Goal: Information Seeking & Learning: Learn about a topic

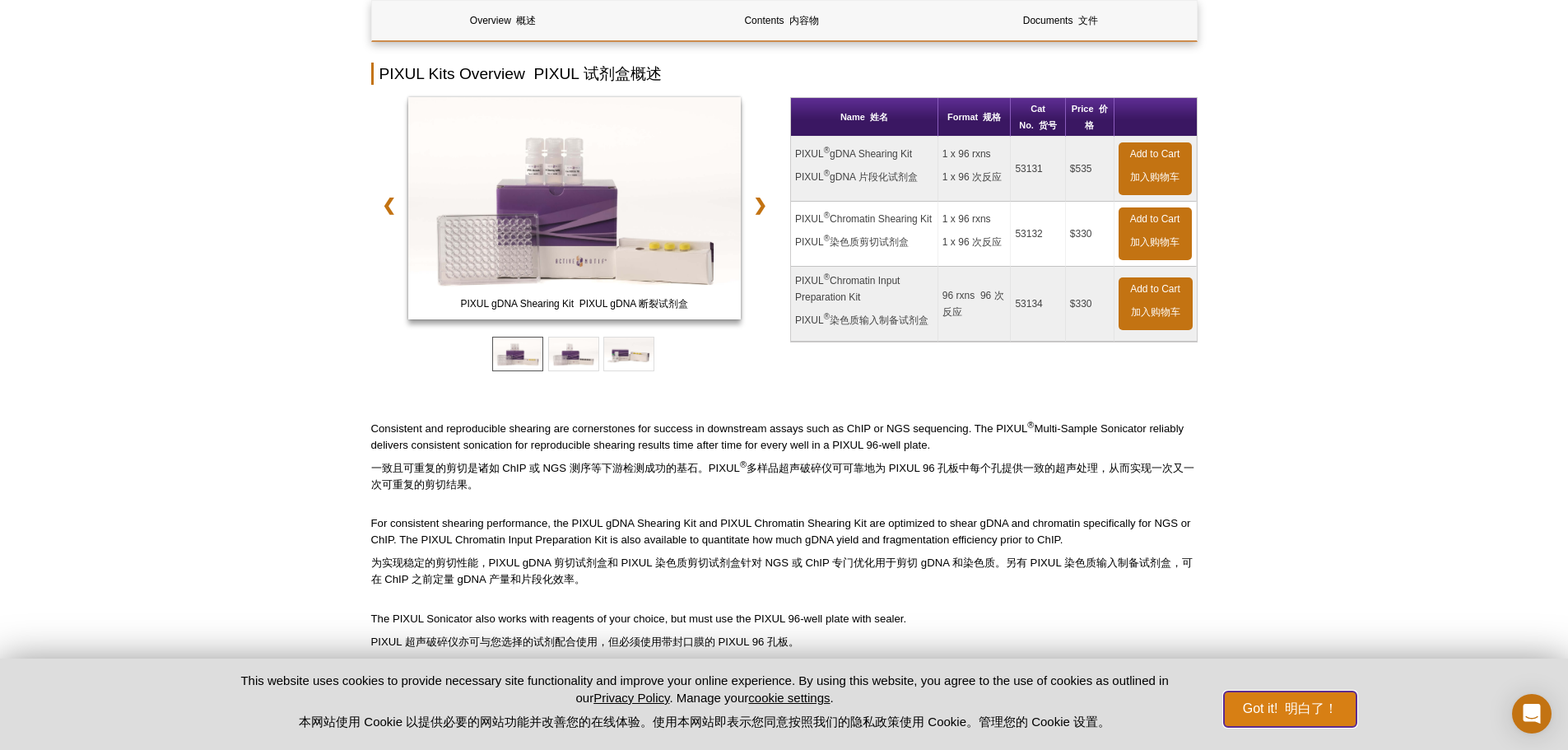
click at [1287, 719] on button "Got it! 明白了！" at bounding box center [1290, 710] width 132 height 36
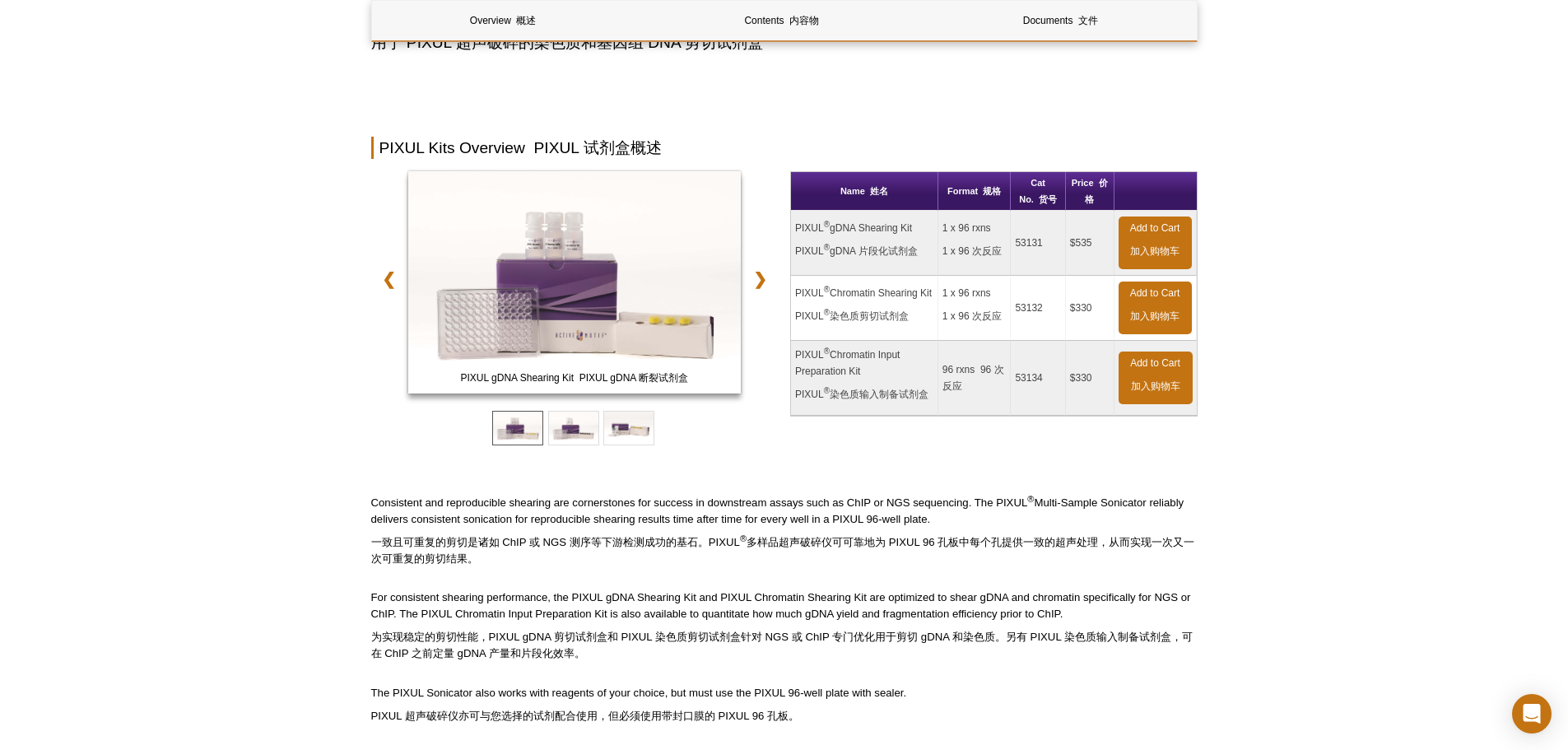
scroll to position [164, 0]
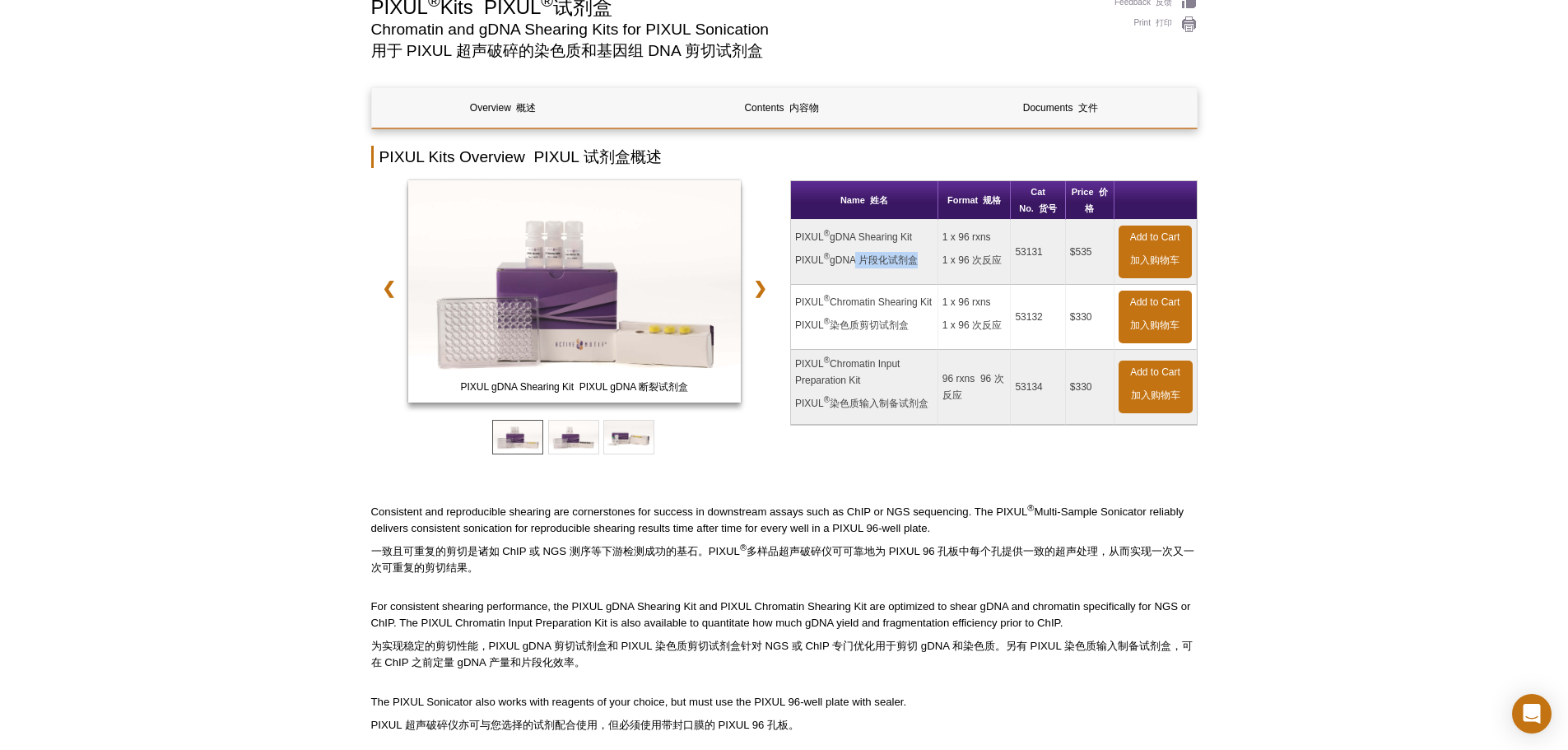
drag, startPoint x: 857, startPoint y: 255, endPoint x: 911, endPoint y: 264, distance: 54.7
click at [911, 264] on font "PIXUL ® gDNA 片段化试剂盒" at bounding box center [856, 260] width 122 height 11
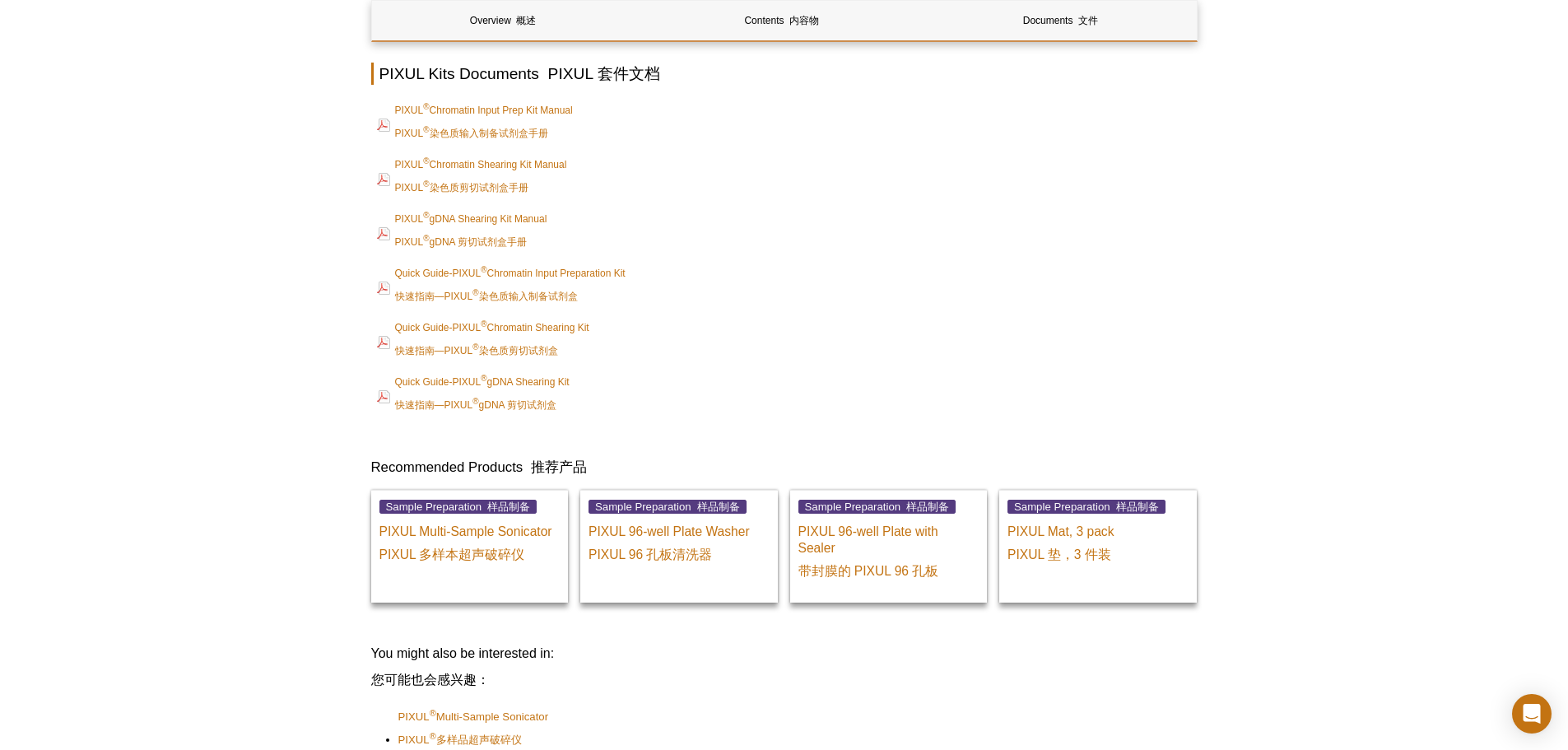
scroll to position [1564, 0]
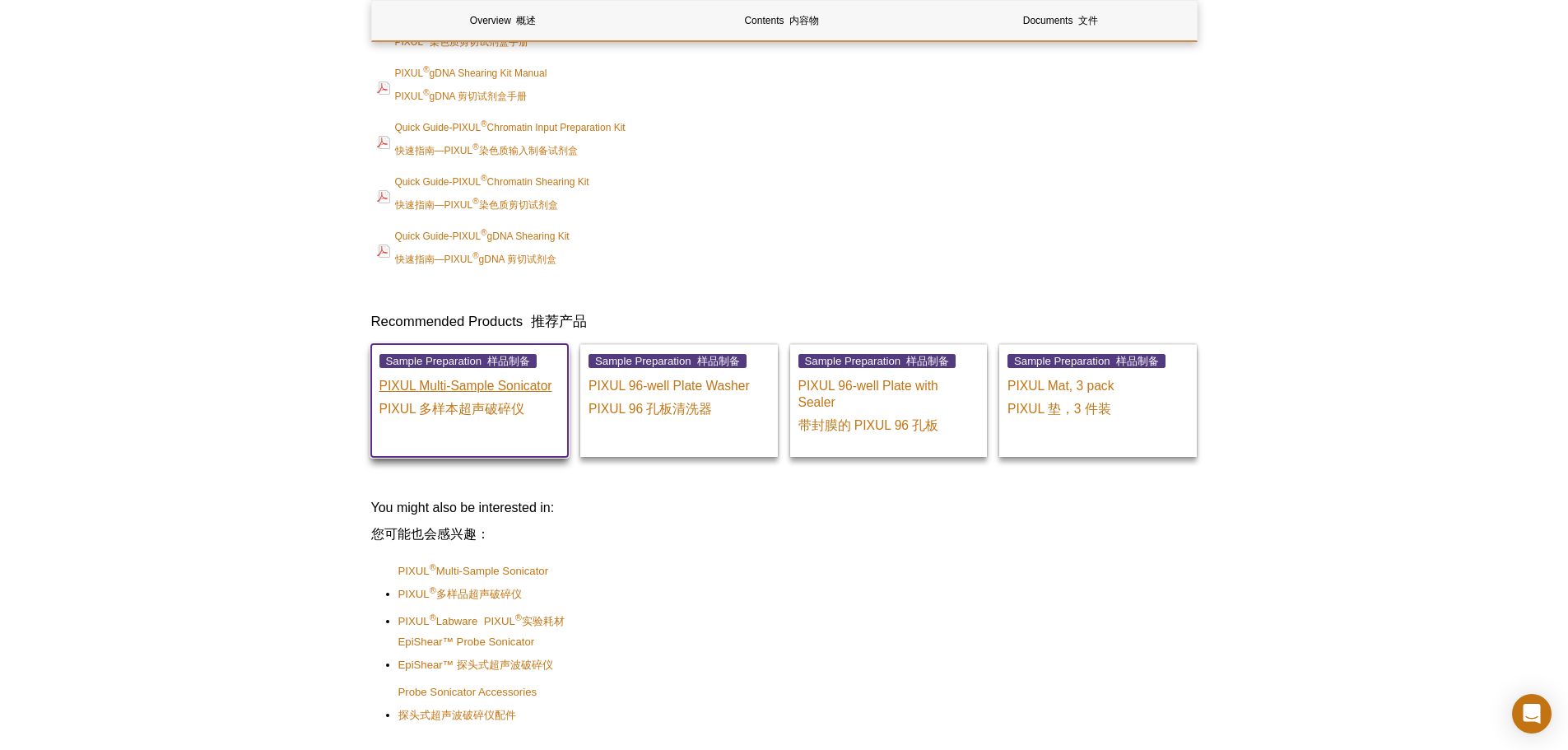
click at [496, 409] on font "PIXUL 多样本超声破碎仪" at bounding box center [452, 408] width 146 height 14
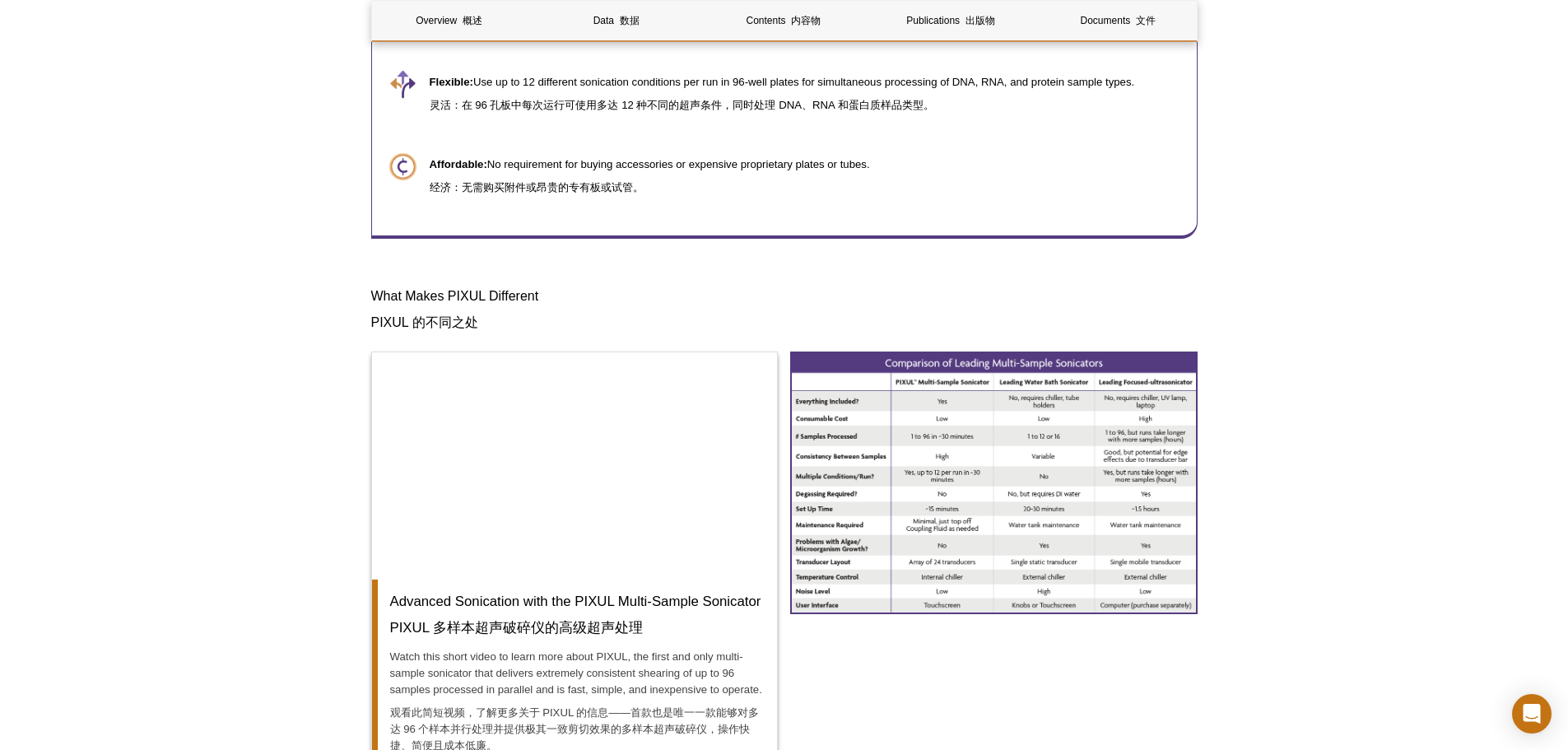
scroll to position [1893, 0]
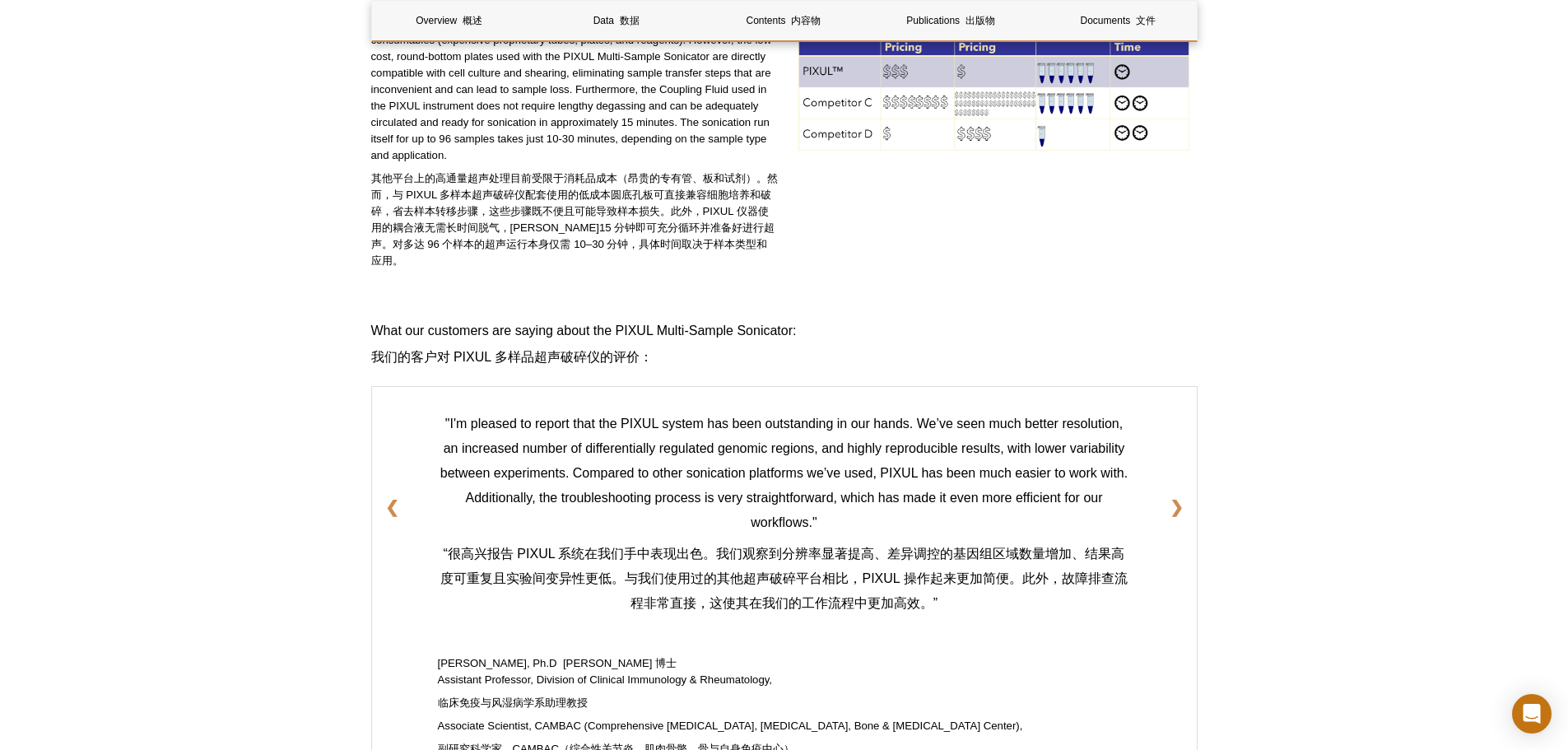
scroll to position [2799, 0]
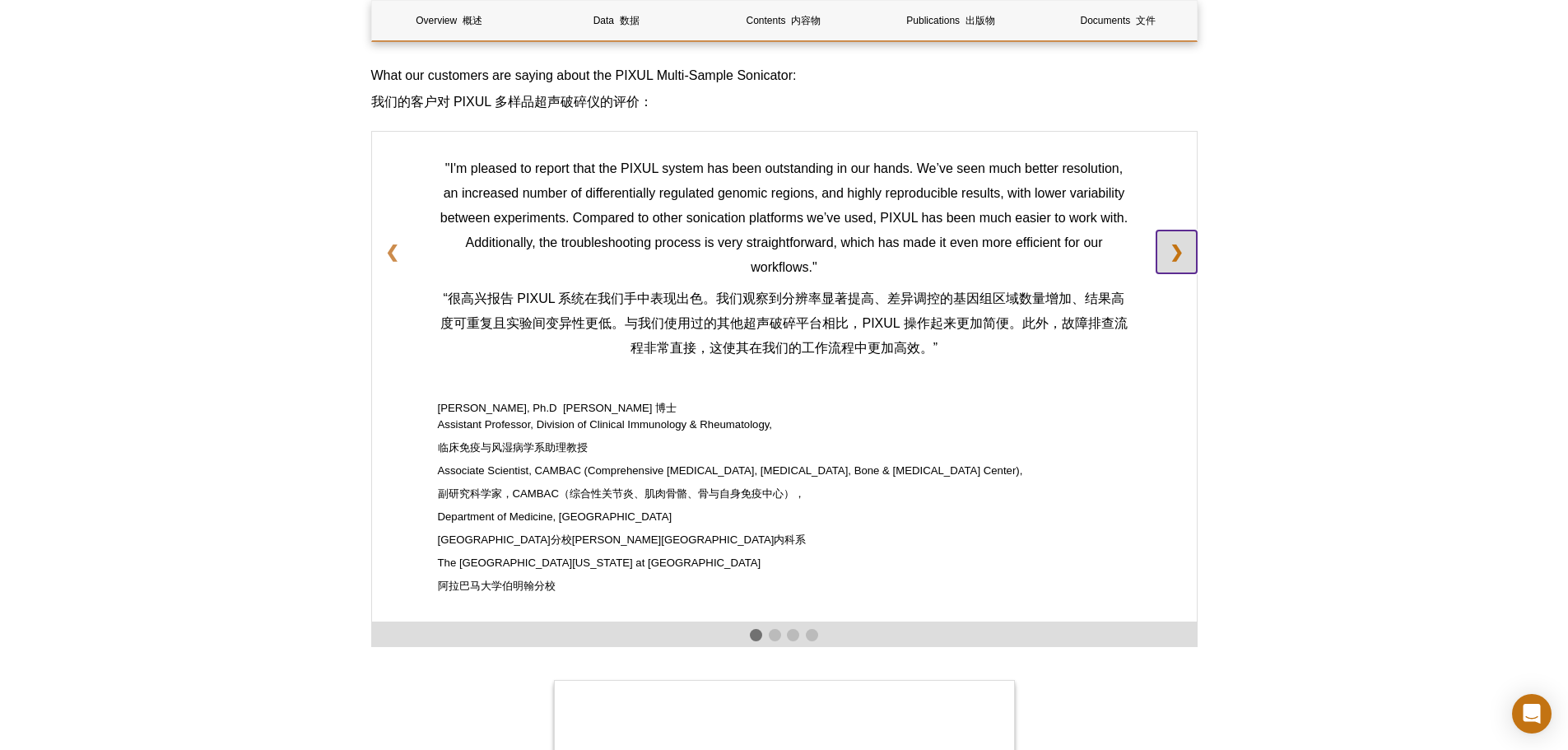
click at [1177, 248] on link "❯" at bounding box center [1176, 252] width 40 height 43
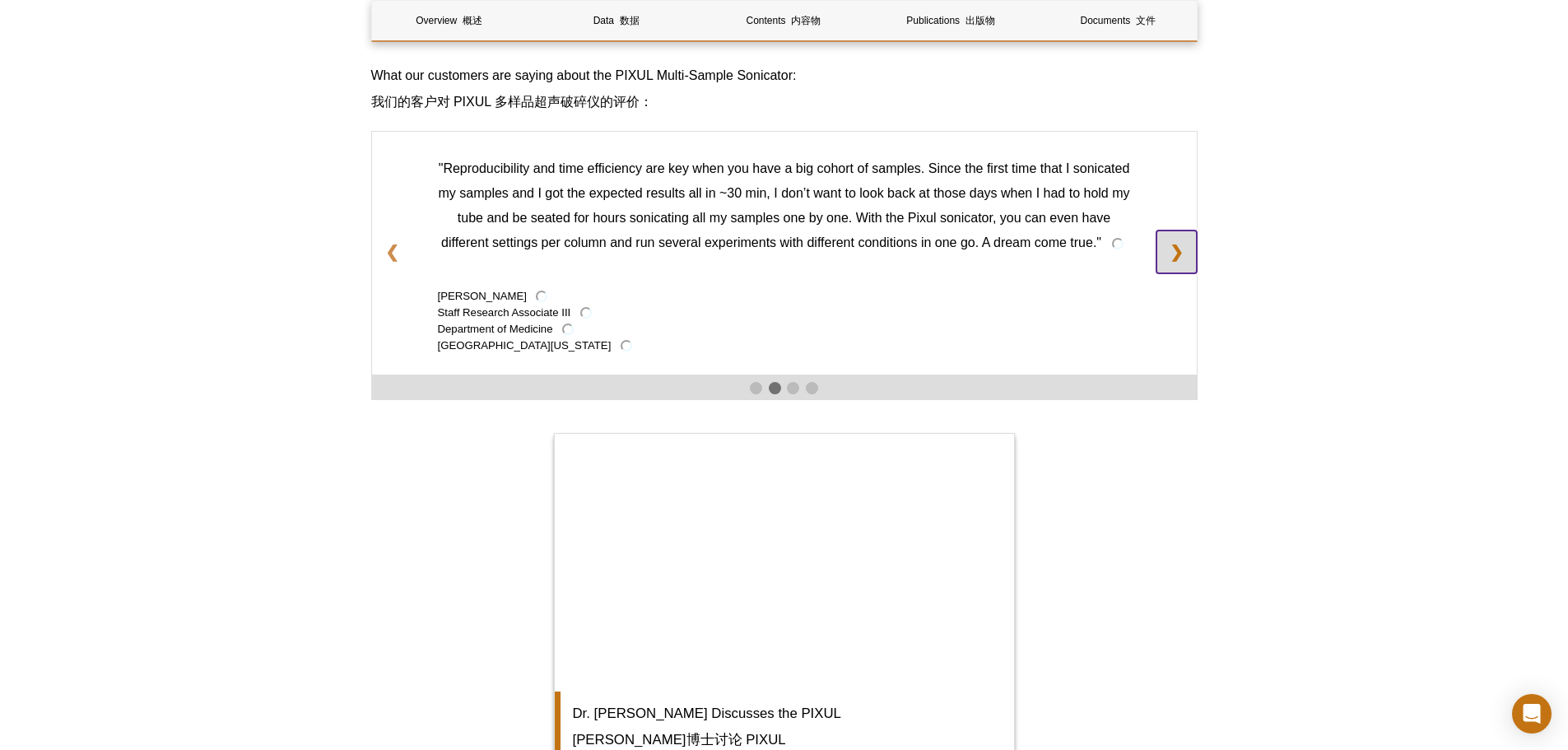
click at [1177, 248] on link "❯" at bounding box center [1176, 252] width 40 height 43
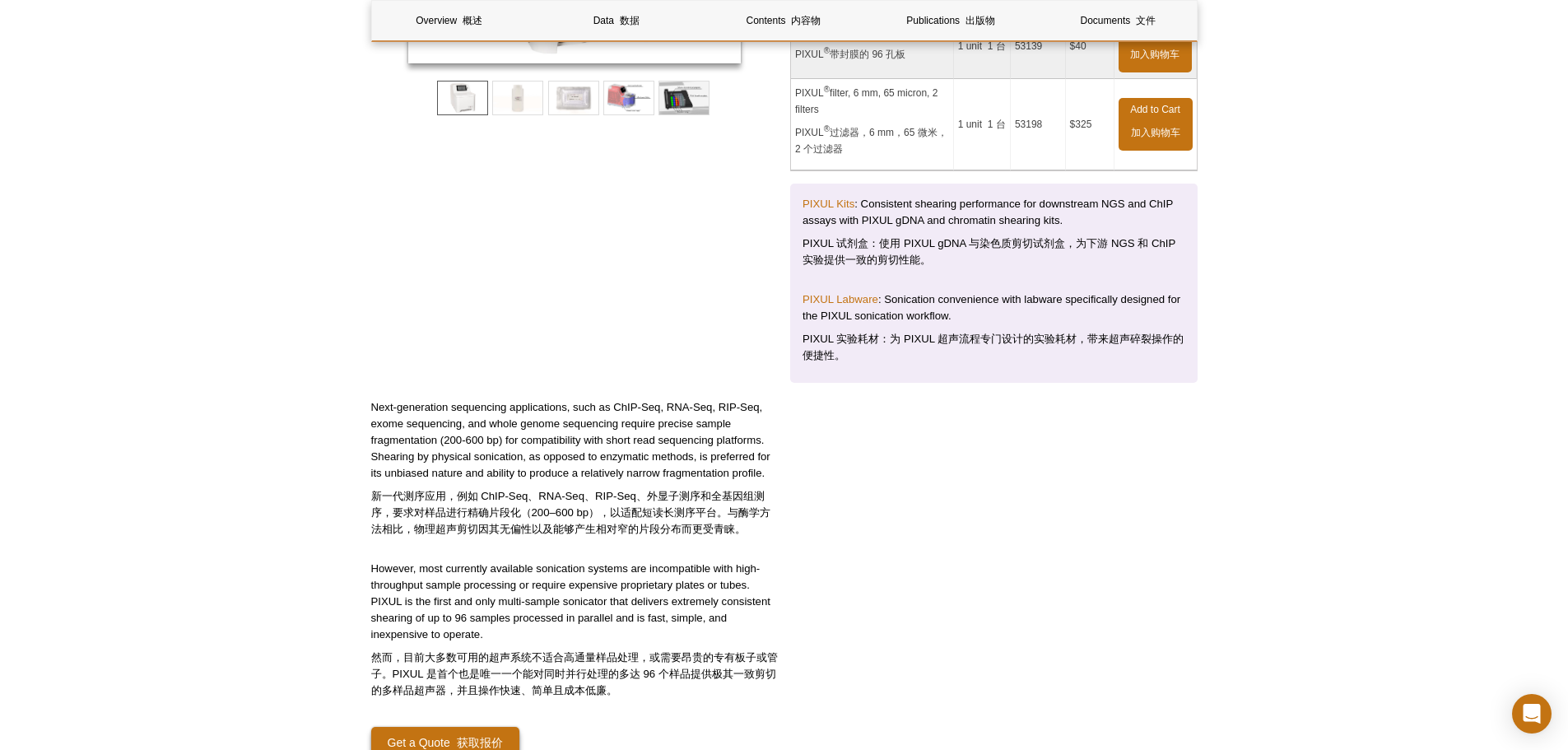
scroll to position [576, 0]
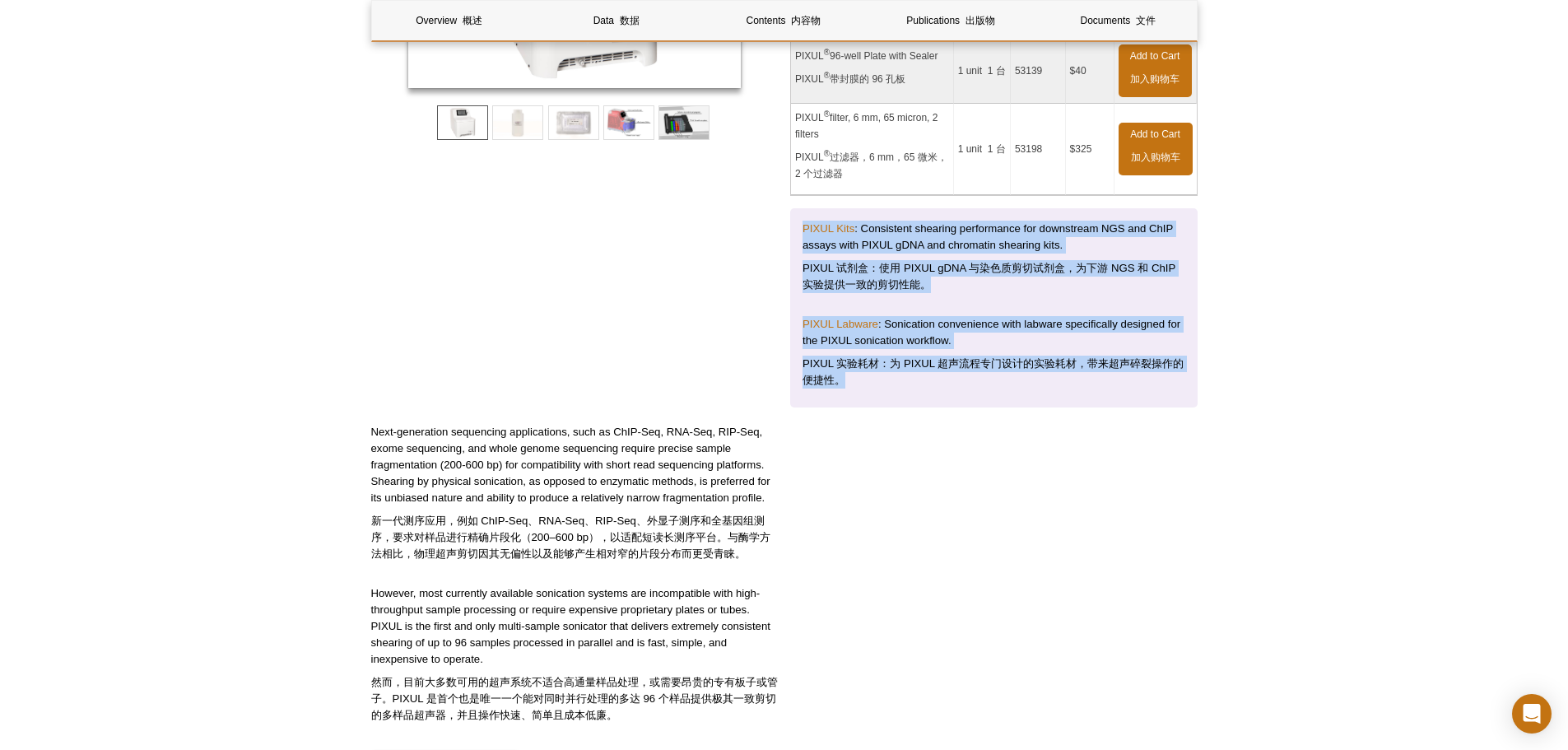
drag, startPoint x: 802, startPoint y: 224, endPoint x: 1133, endPoint y: 380, distance: 365.9
click at [1133, 380] on div "PIXUL Kits : Consistent shearing performance for downstream NGS and ChIP assays…" at bounding box center [995, 308] width 408 height 199
click at [1082, 356] on font "PIXUL 实验耗材：为 PIXUL 超声流程专门设计的实验耗材，带来超声碎裂操作的便捷性。" at bounding box center [994, 371] width 383 height 33
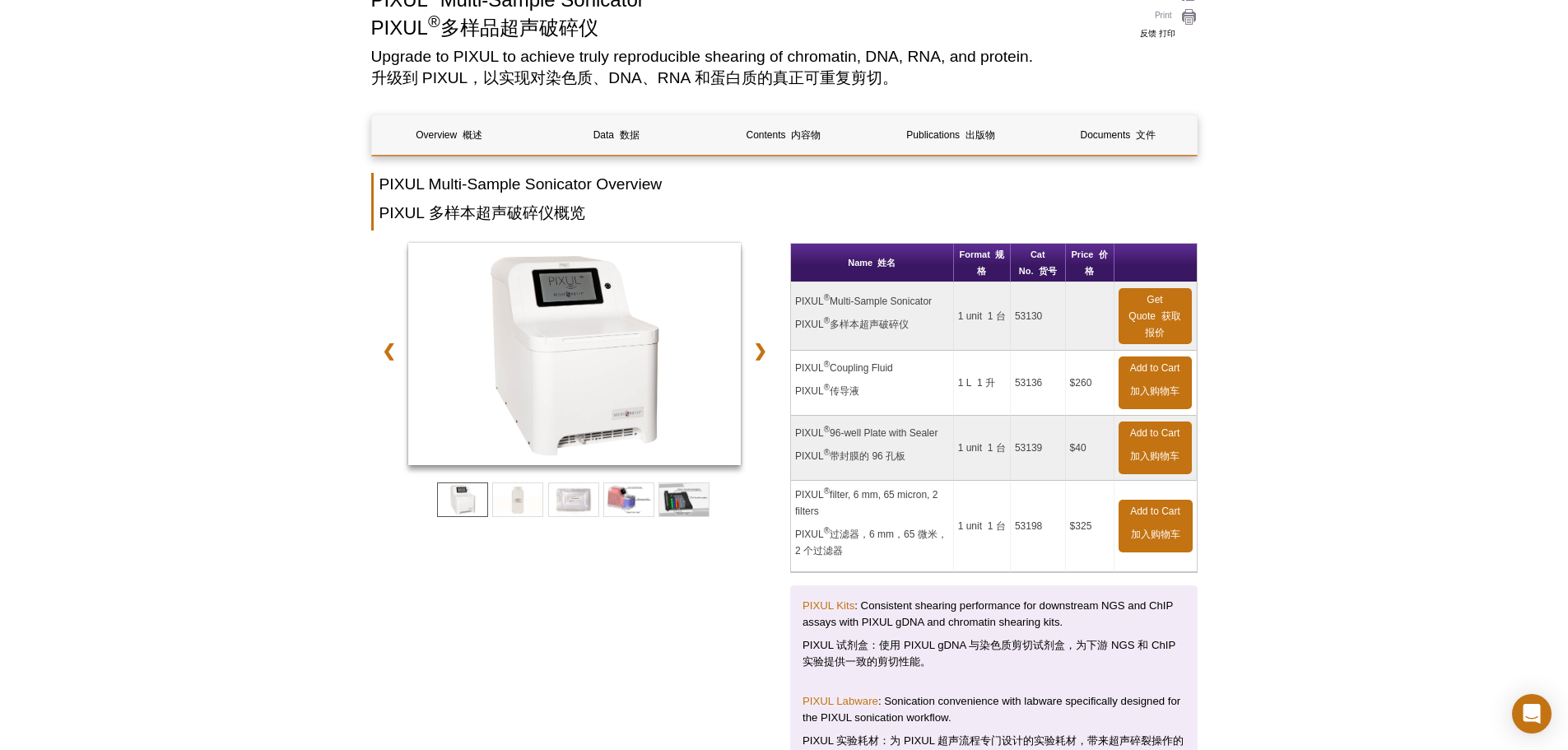
scroll to position [0, 0]
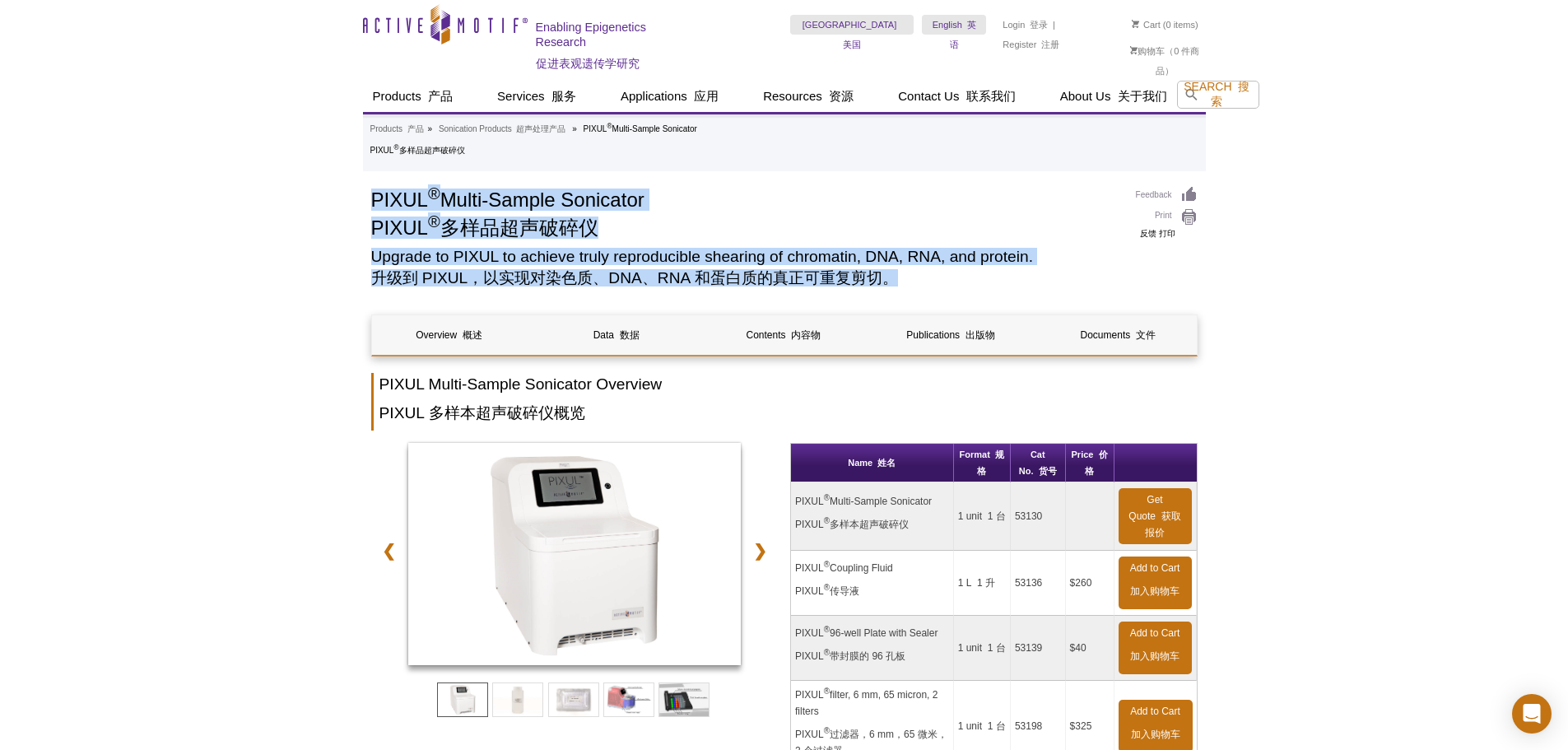
drag, startPoint x: 895, startPoint y: 279, endPoint x: 369, endPoint y: 198, distance: 532.2
click at [761, 255] on h2 "Upgrade to PIXUL to achieve truly reproducible shearing of chromatin, DNA, RNA,…" at bounding box center [745, 271] width 748 height 43
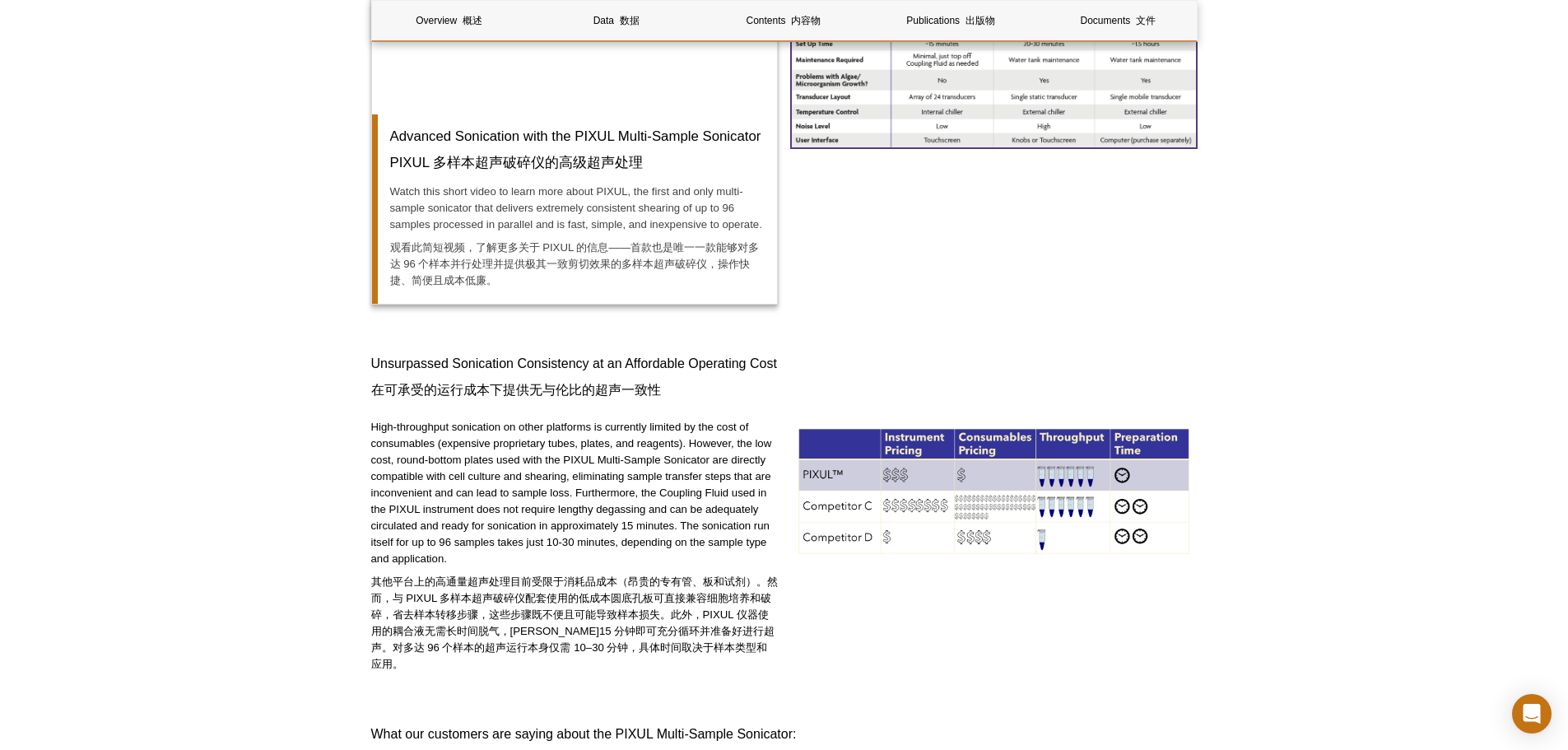
scroll to position [2469, 0]
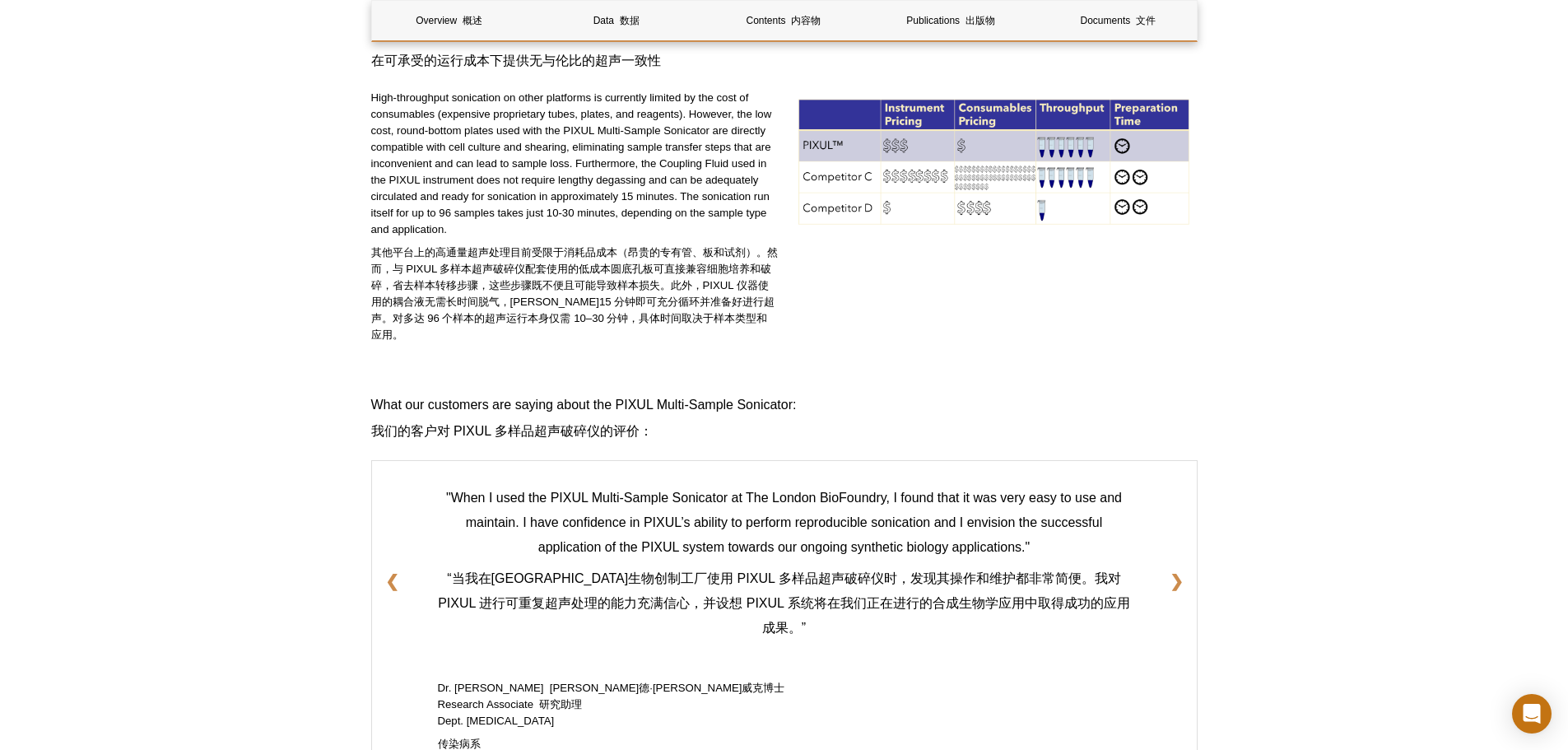
click at [646, 283] on font "其他平台上的高通量超声处理目前受限于消耗品成本（昂贵的专有管、板和试剂）。然而，与 PIXUL 多样本超声破碎仪配套使用的低成本圆底孔板可直接兼容细胞培养和破…" at bounding box center [574, 293] width 407 height 95
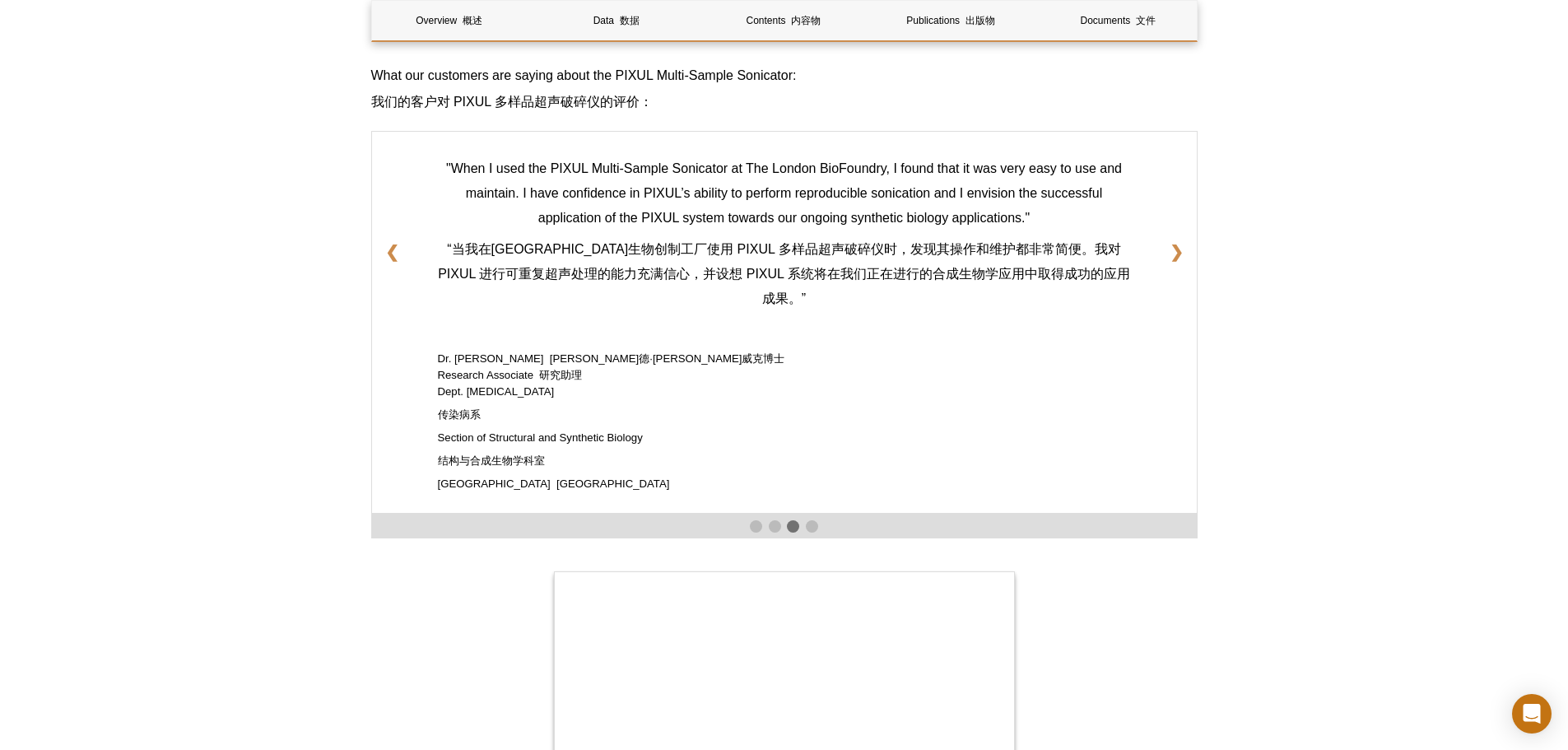
scroll to position [3045, 0]
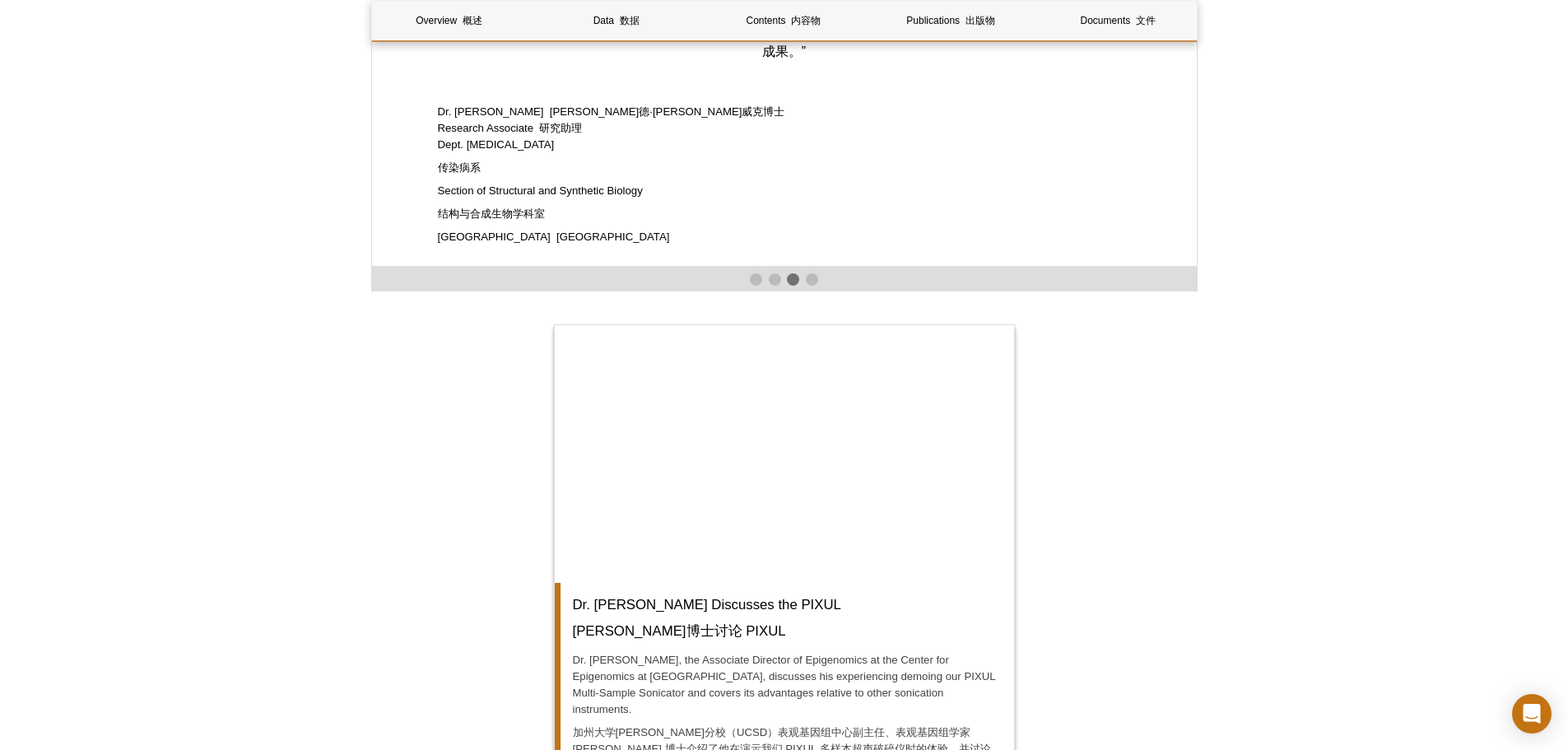
click at [1243, 460] on div "Active Motif Logo Enabling Epigenetics Research 0 Search Skip to content 跳至内容 A…" at bounding box center [784, 430] width 1568 height 6949
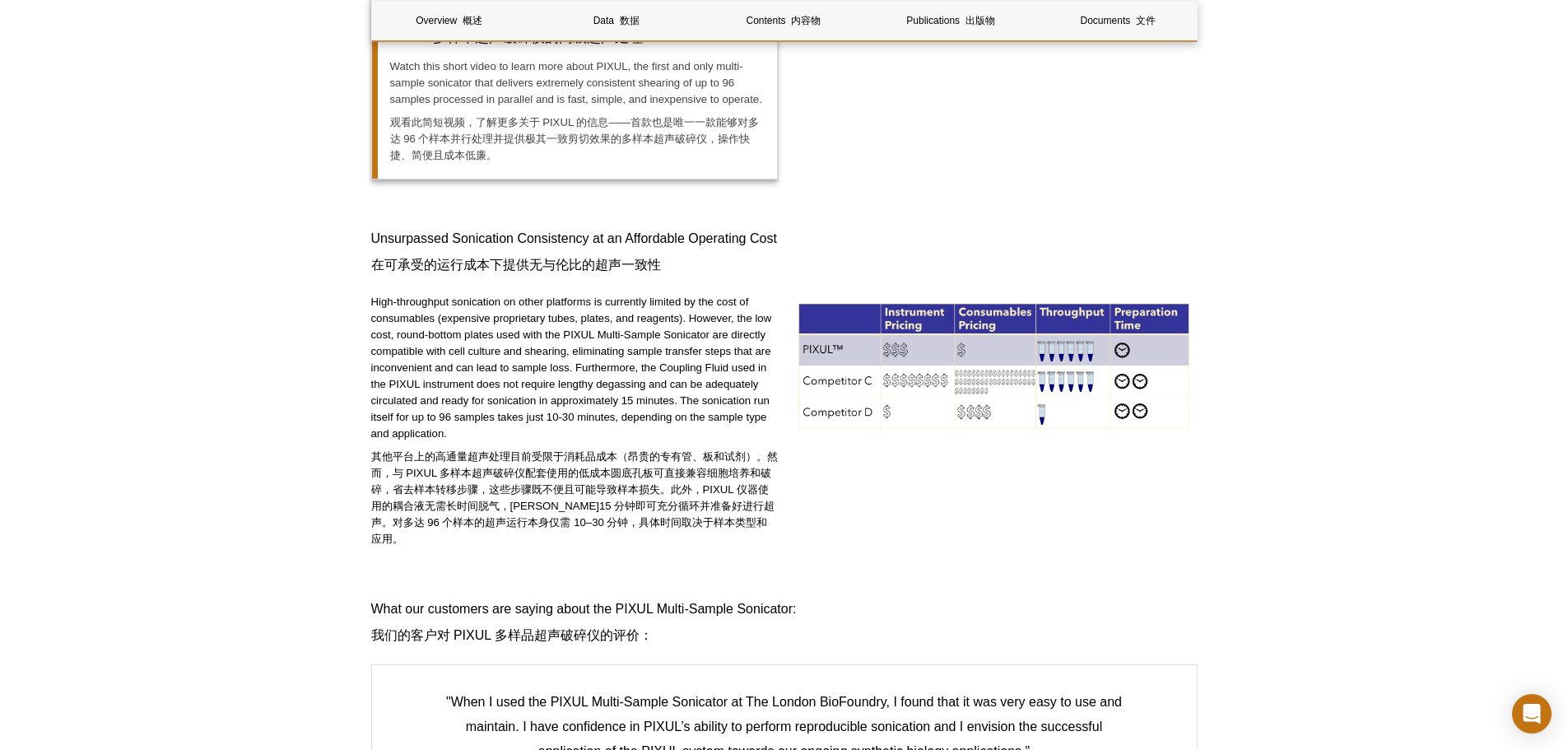
scroll to position [2387, 0]
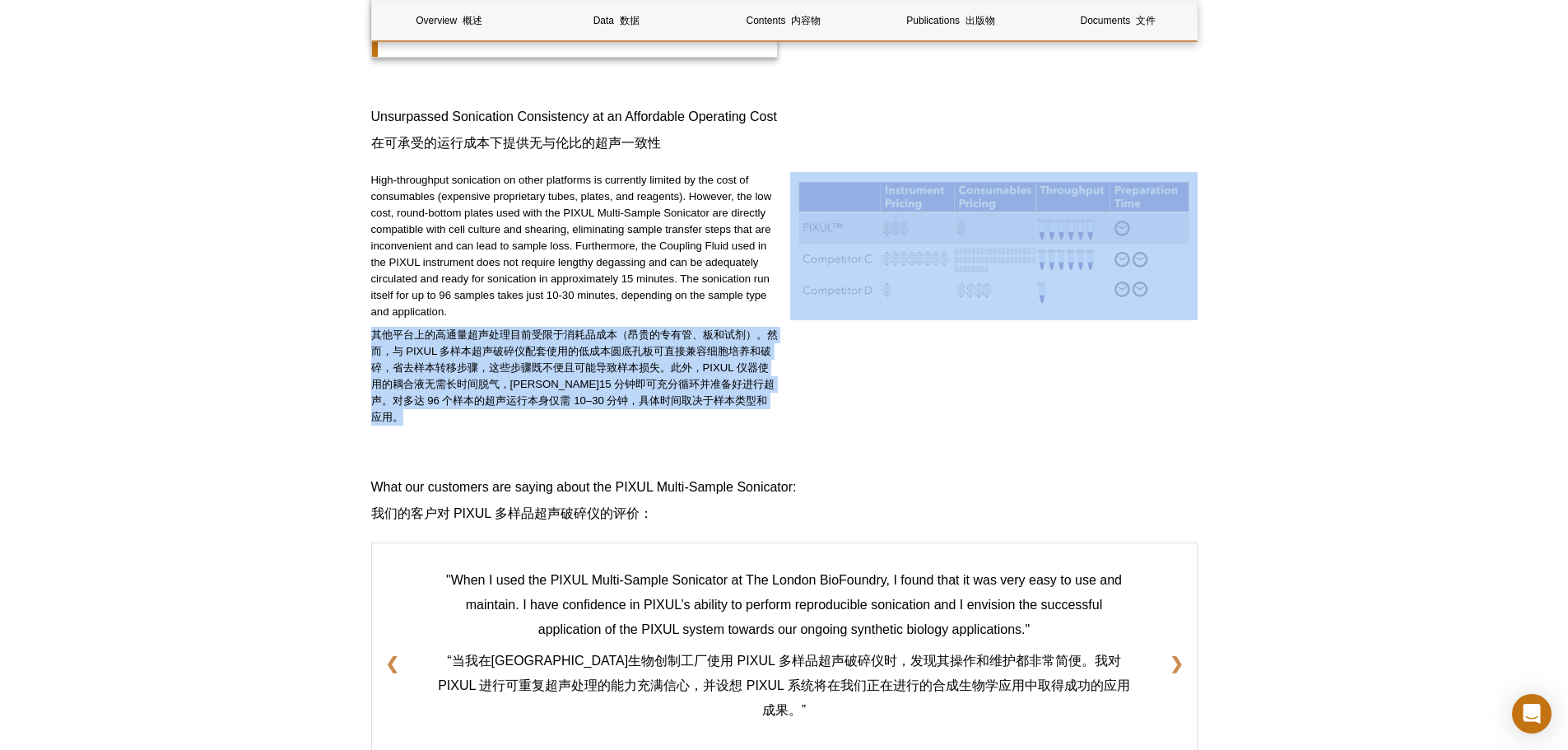
drag, startPoint x: 370, startPoint y: 336, endPoint x: 791, endPoint y: 381, distance: 423.4
click at [791, 381] on div "High-throughput sonication on other platforms is currently limited by the cost …" at bounding box center [784, 316] width 826 height 289
click at [729, 398] on font "其他平台上的高通量超声处理目前受限于消耗品成本（昂贵的专有管、板和试剂）。然而，与 PIXUL 多样本超声破碎仪配套使用的低成本圆底孔板可直接兼容细胞培养和破…" at bounding box center [574, 375] width 407 height 95
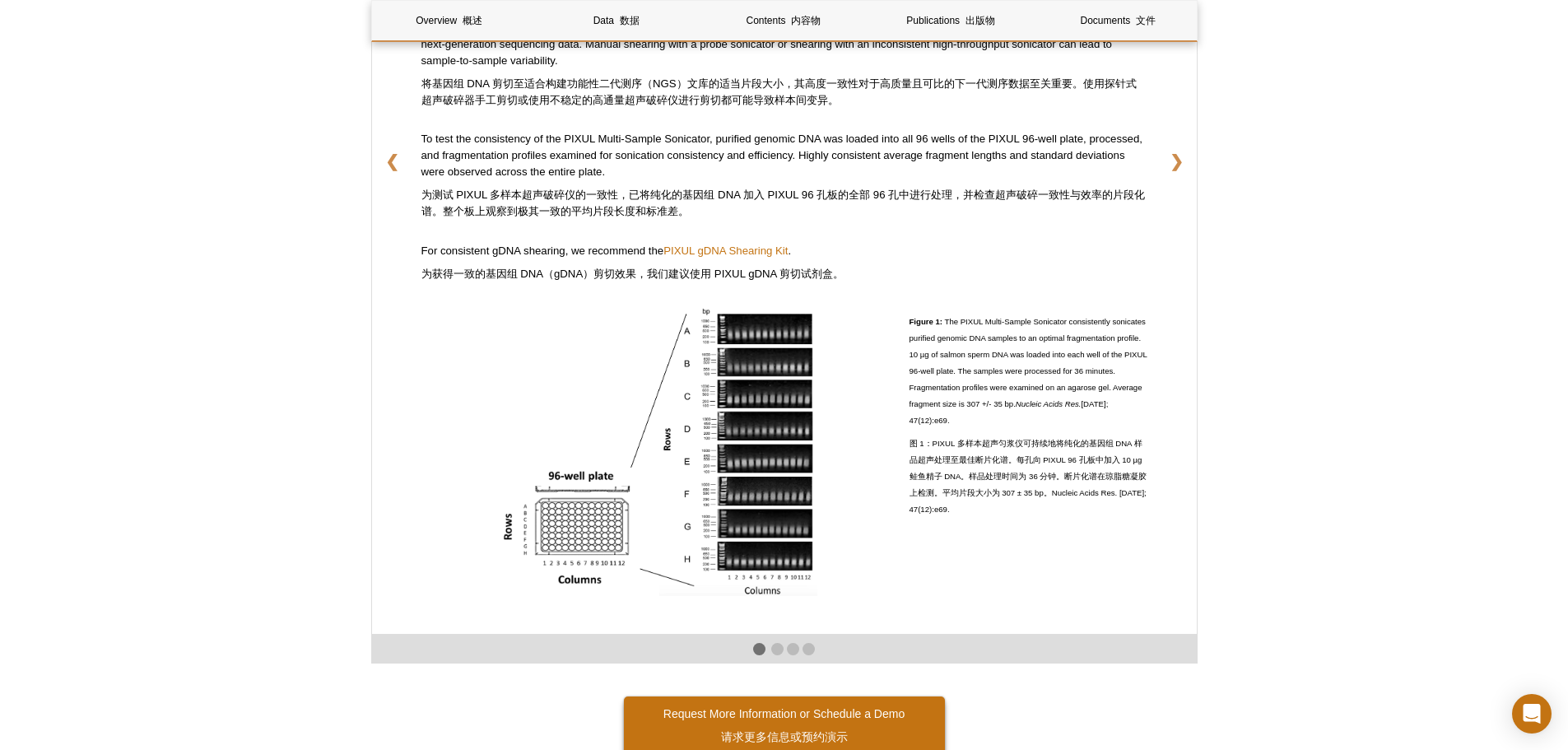
scroll to position [4280, 0]
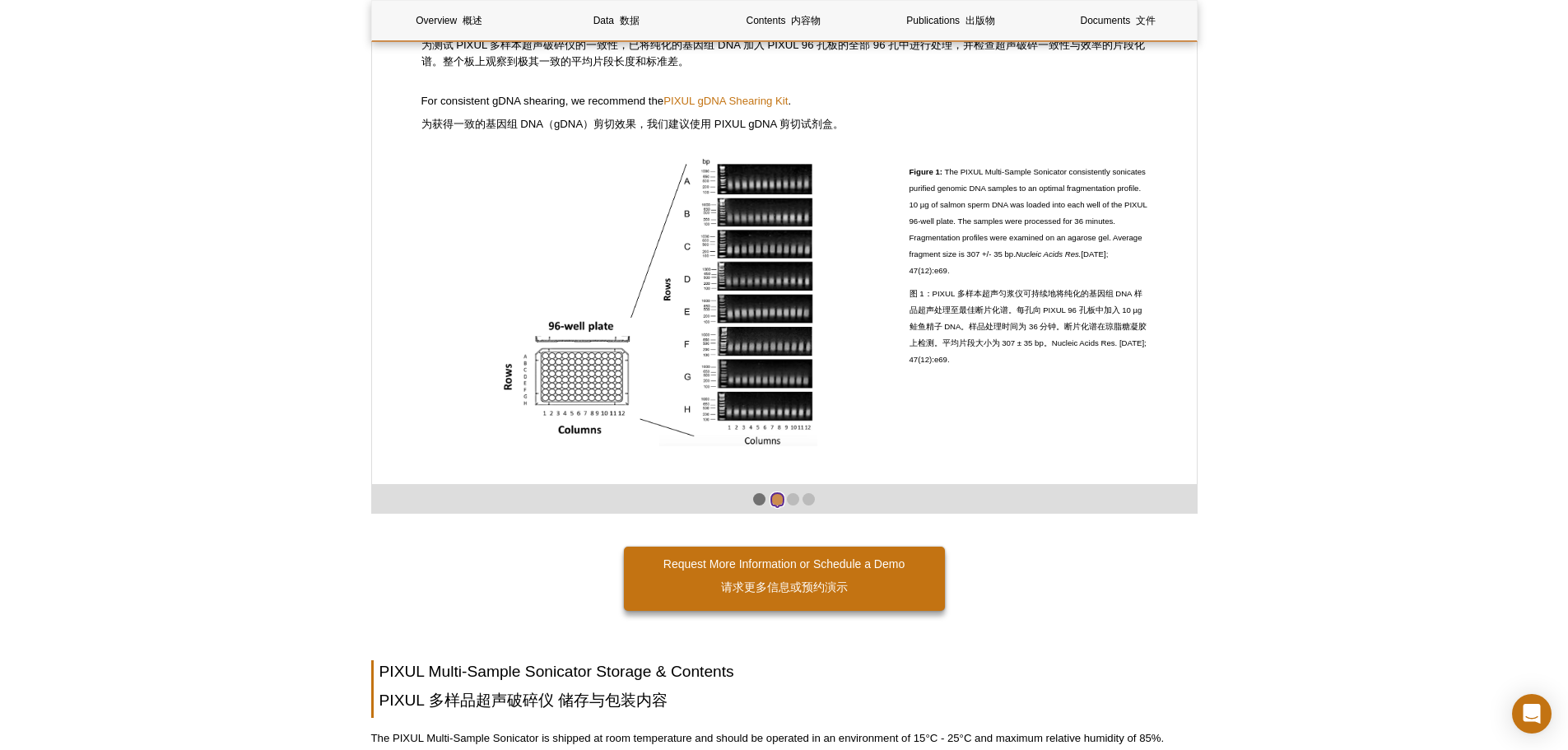
click at [772, 493] on span at bounding box center [777, 499] width 12 height 12
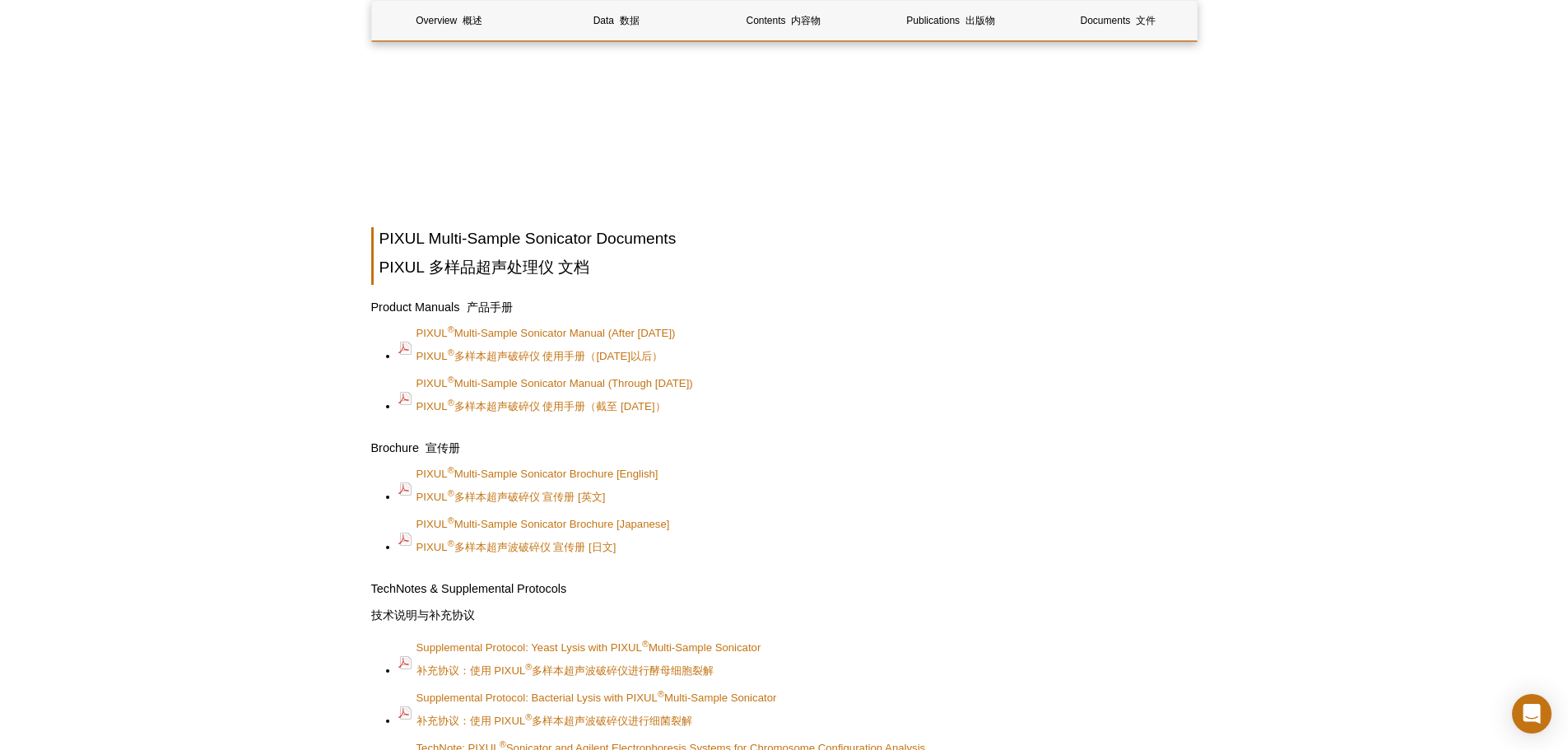
scroll to position [5594, 0]
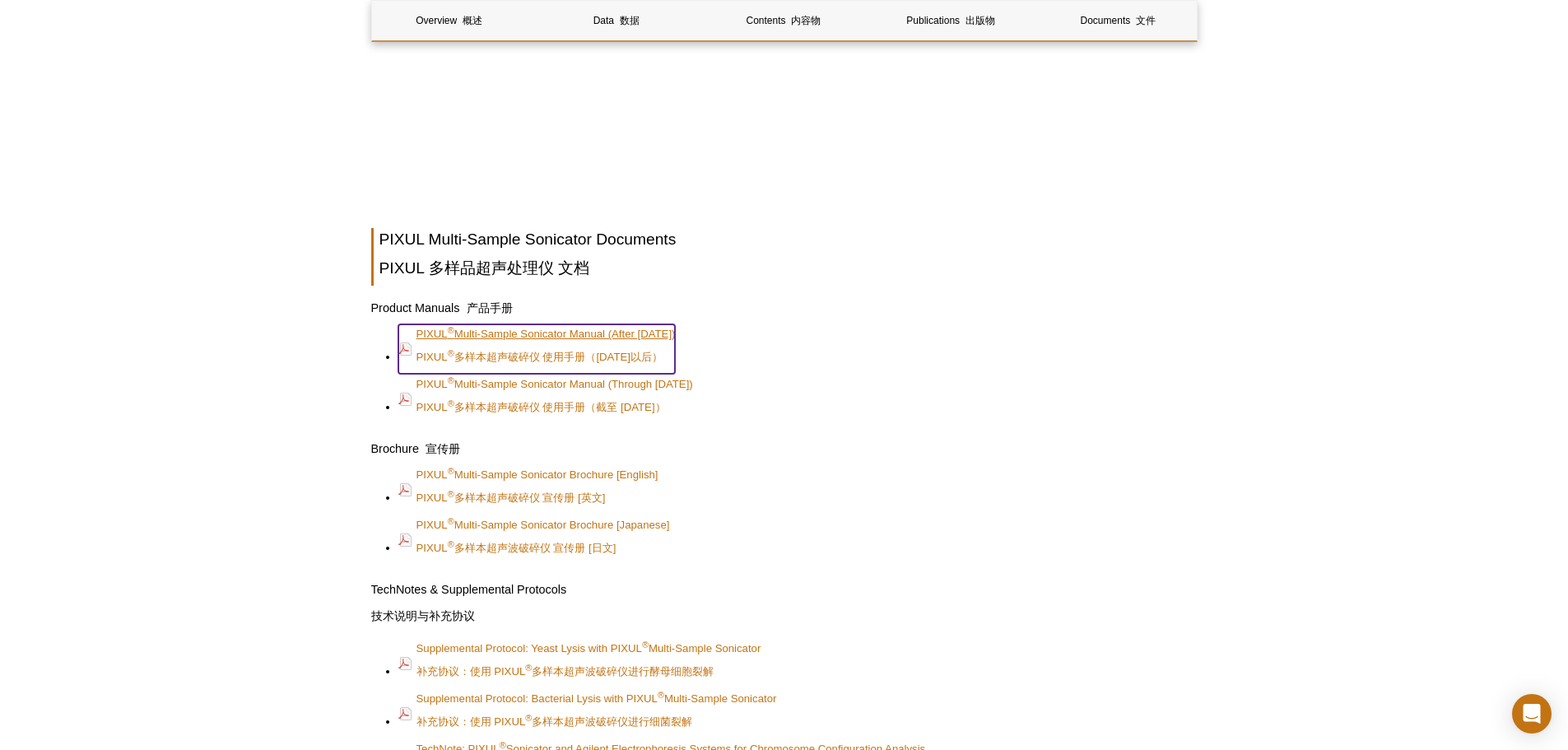
click at [676, 324] on link "PIXUL ® Multi-Sample Sonicator Manual (After Nov 2021) PIXUL ® 多样本超声破碎仪 使用手册（20…" at bounding box center [537, 349] width 277 height 50
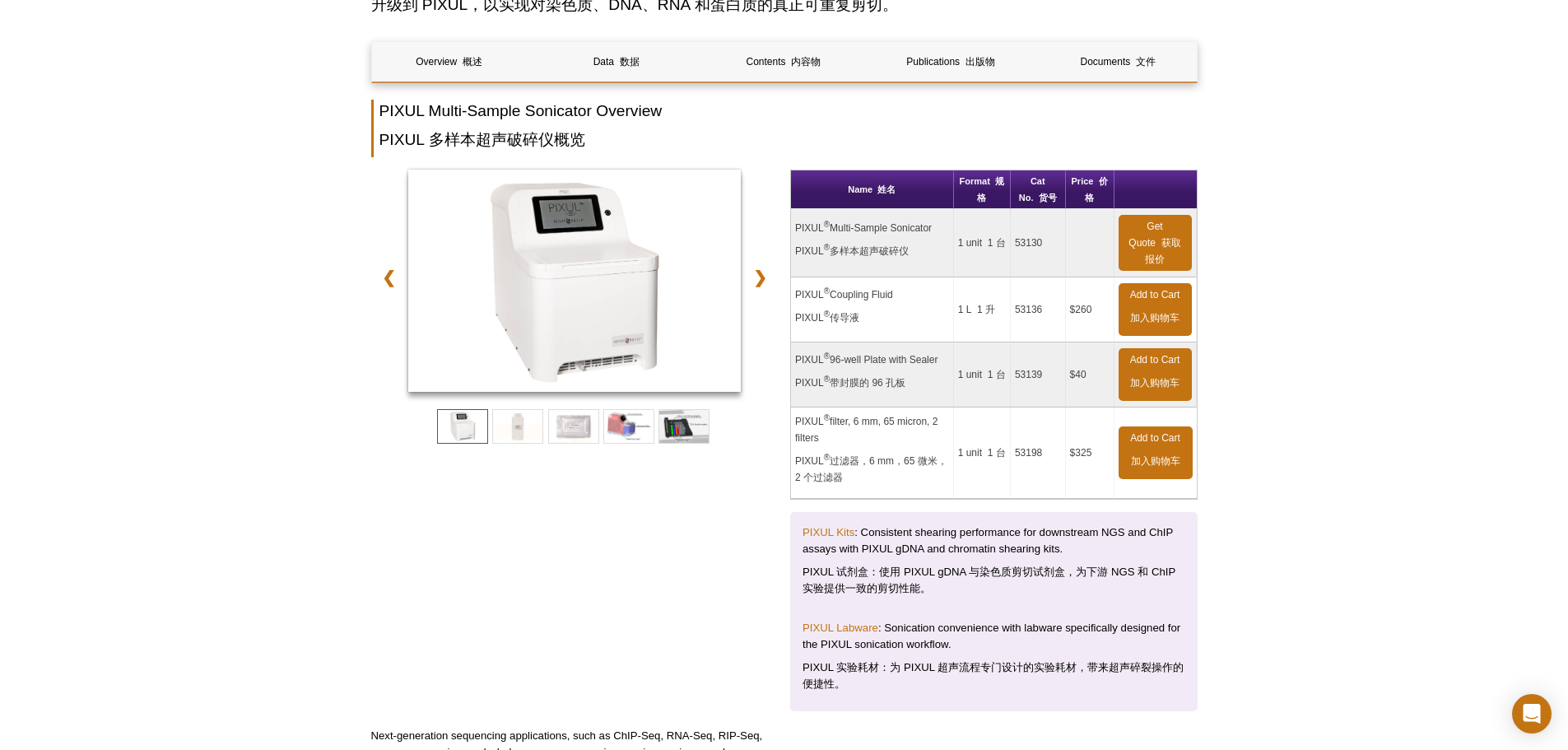
scroll to position [0, 0]
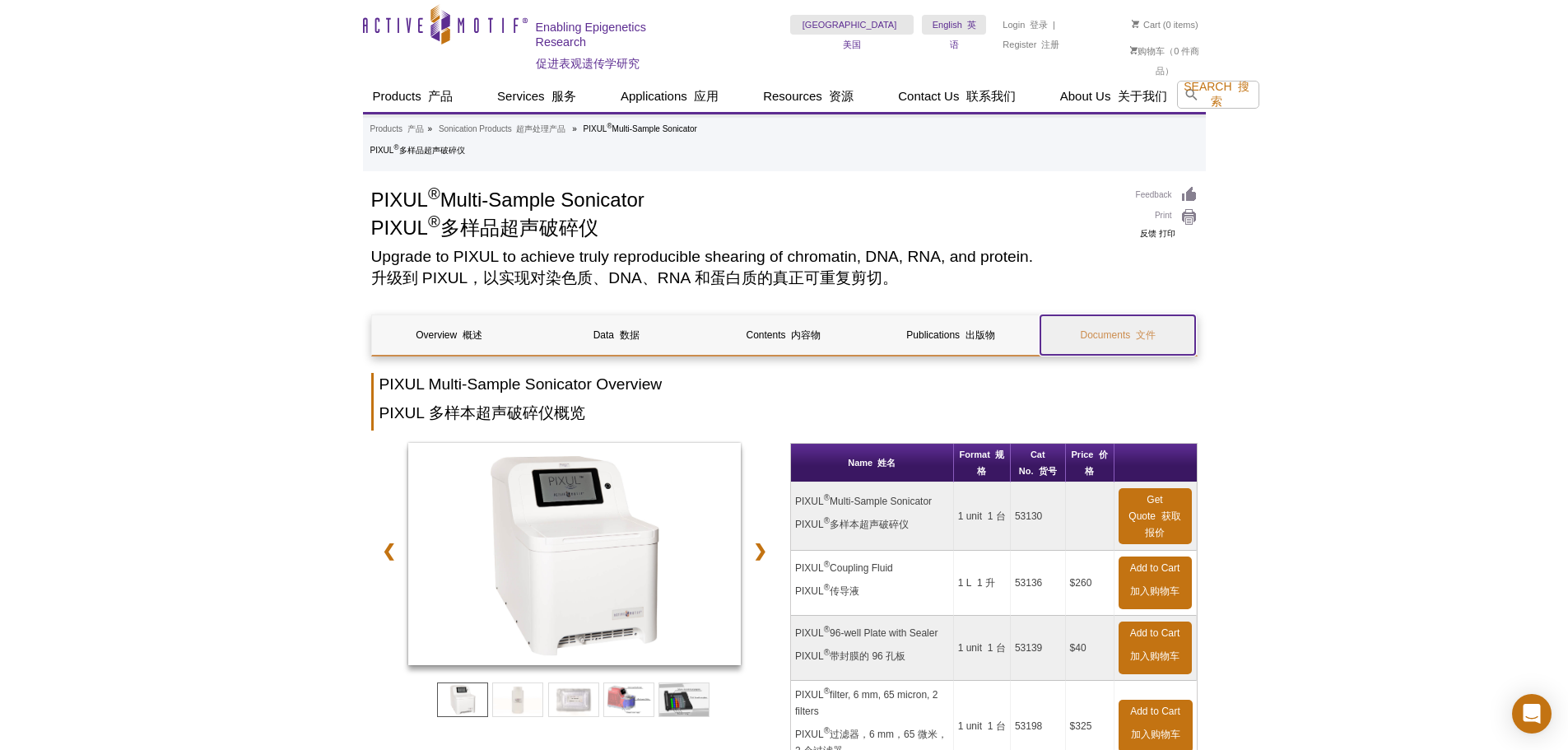
click at [1092, 342] on link "Documents 文件" at bounding box center [1118, 335] width 155 height 39
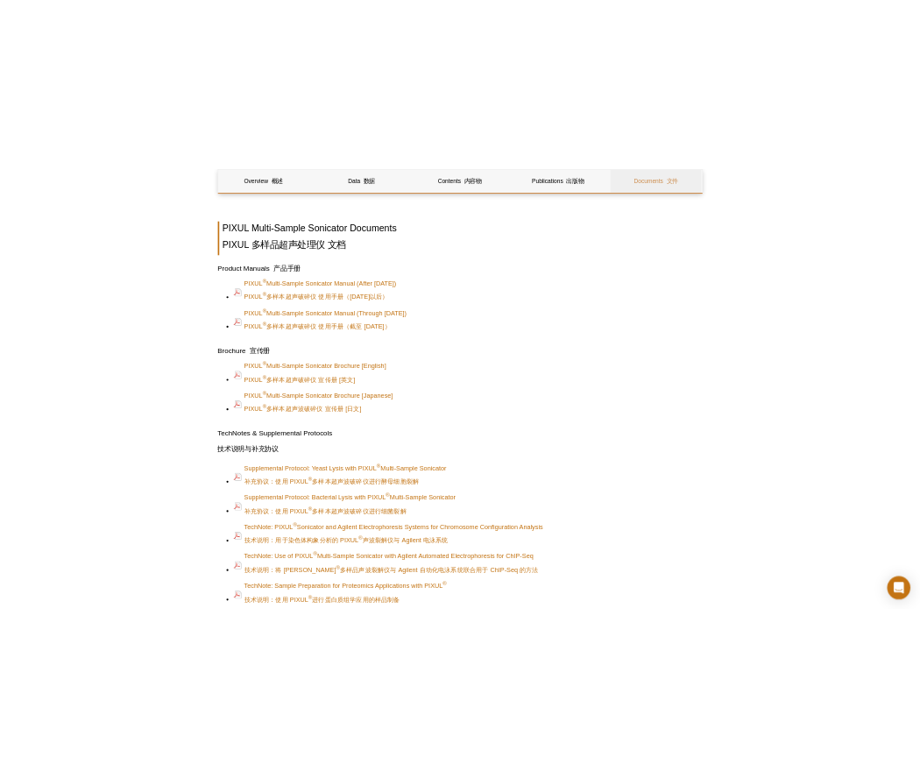
scroll to position [6279, 0]
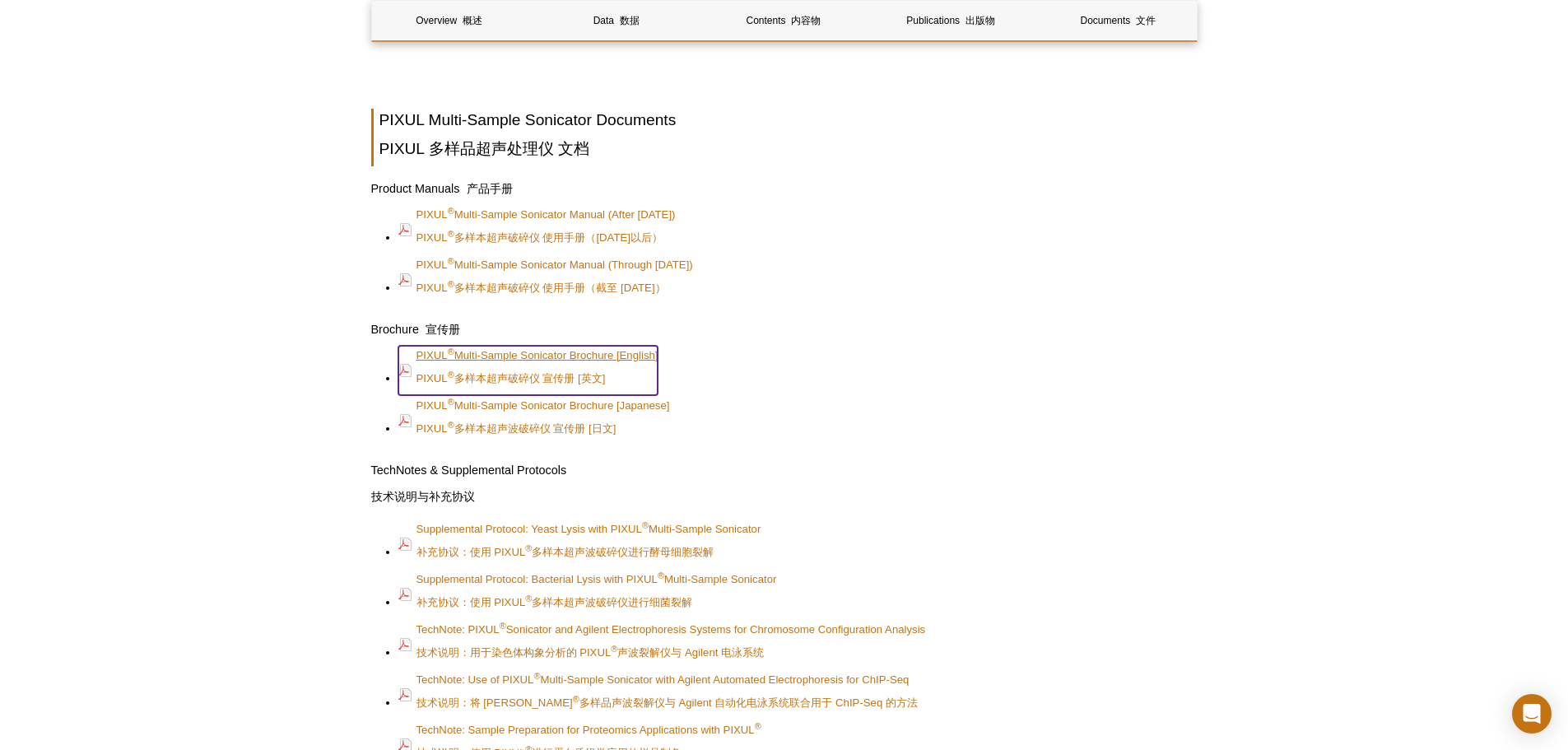
click at [558, 346] on link "PIXUL ® Multi-Sample Sonicator Brochure [English] PIXUL ® 多样本超声破碎仪 宣传册 [英文]" at bounding box center [528, 370] width 260 height 50
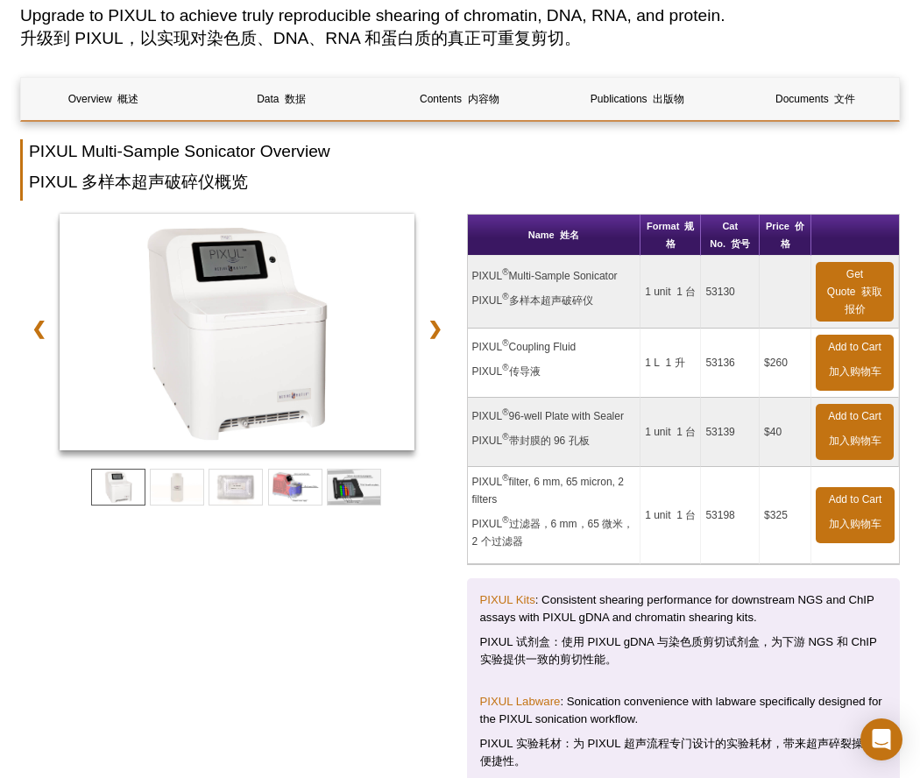
scroll to position [238, 0]
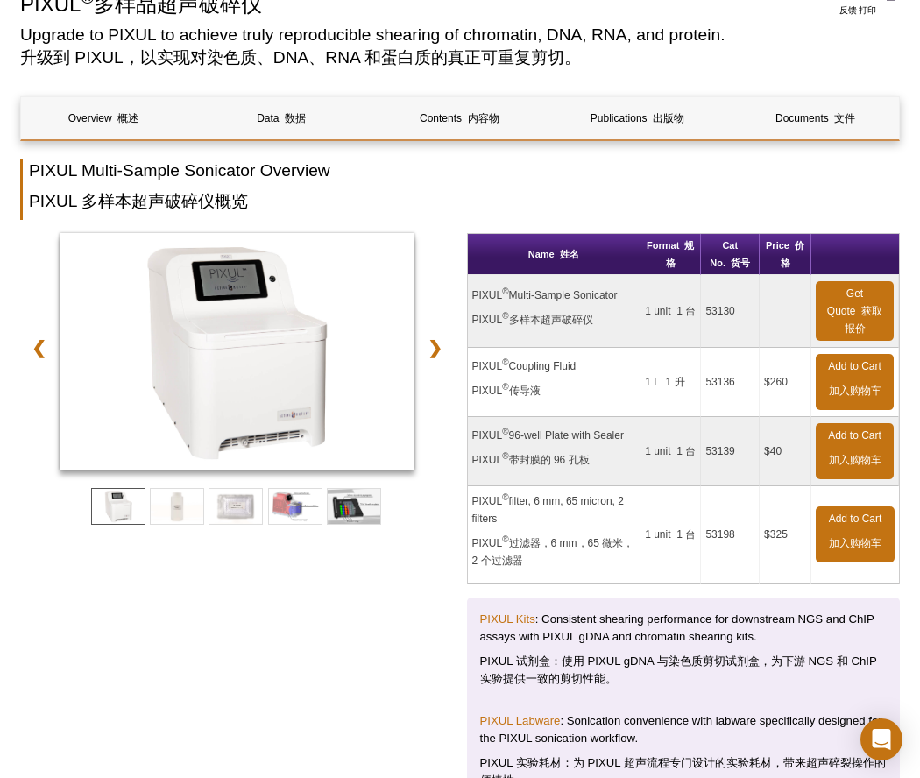
drag, startPoint x: 619, startPoint y: 293, endPoint x: 474, endPoint y: 293, distance: 145.4
click at [474, 293] on td "PIXUL ® Multi-Sample Sonicator PIXUL ® 多样本超声破碎仪" at bounding box center [554, 311] width 173 height 73
copy td "PIXUL ® Multi-Sample Sonicator"
